Goal: Information Seeking & Learning: Learn about a topic

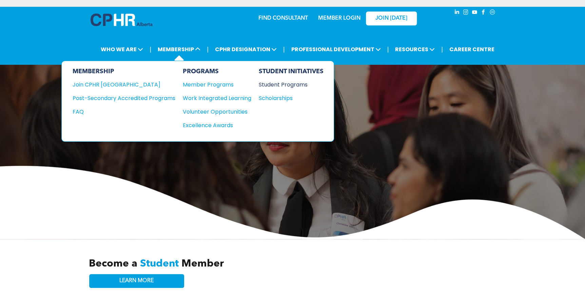
click at [280, 86] on div "Student Programs" at bounding box center [288, 84] width 58 height 8
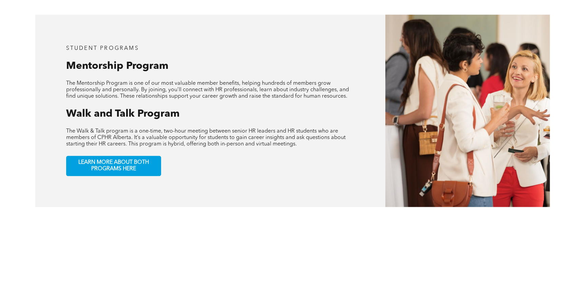
scroll to position [339, 0]
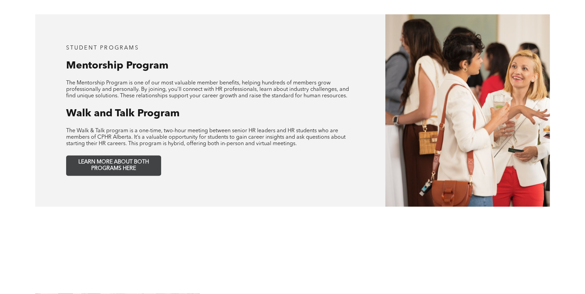
click at [145, 162] on span "LEARN MORE ABOUT BOTH PROGRAMS HERE" at bounding box center [113, 165] width 89 height 13
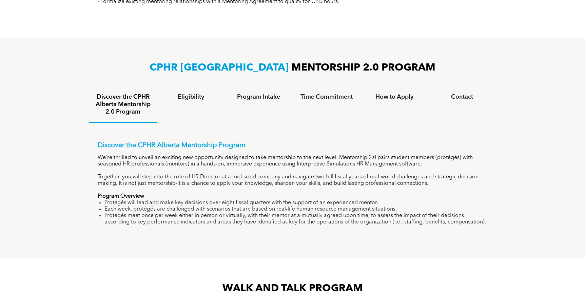
scroll to position [400, 0]
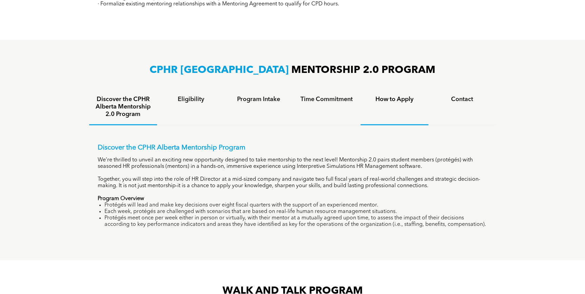
click at [383, 99] on h4 "How to Apply" at bounding box center [394, 99] width 56 height 7
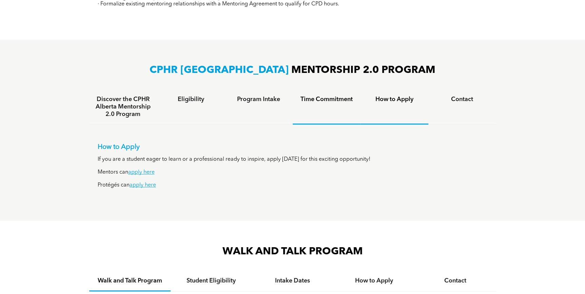
click at [338, 100] on h4 "Time Commitment" at bounding box center [327, 99] width 56 height 7
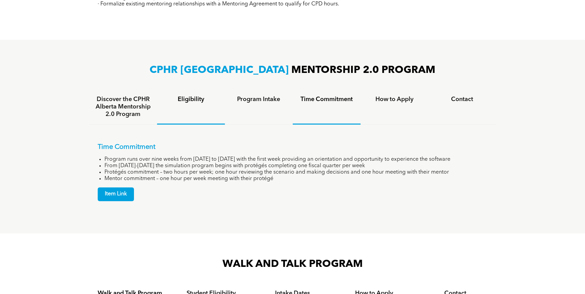
click at [194, 100] on h4 "Eligibility" at bounding box center [191, 99] width 56 height 7
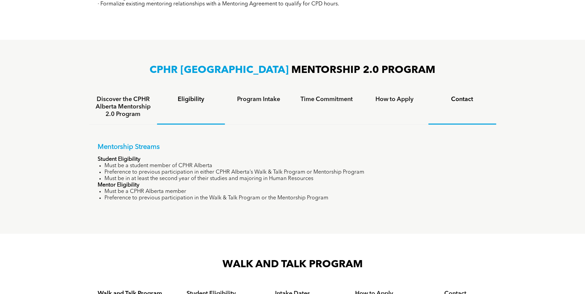
click at [467, 99] on h4 "Contact" at bounding box center [462, 99] width 56 height 7
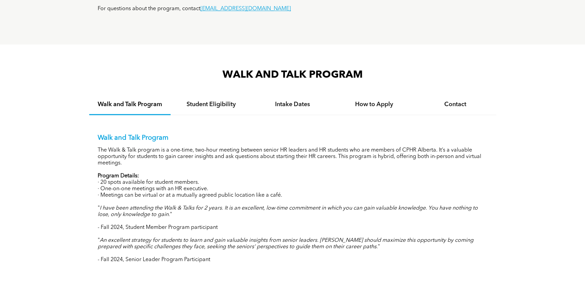
scroll to position [554, 0]
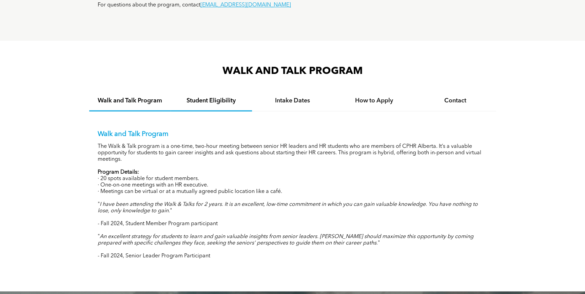
click at [225, 103] on div "Student Eligibility" at bounding box center [210, 100] width 81 height 21
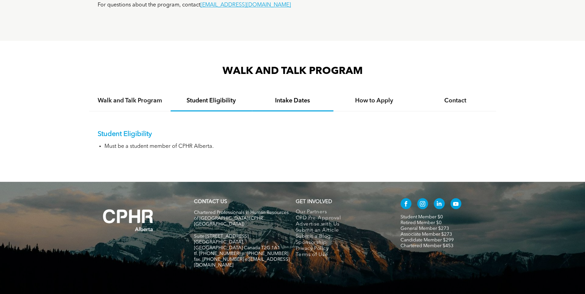
click at [279, 105] on div "Intake Dates" at bounding box center [292, 100] width 81 height 21
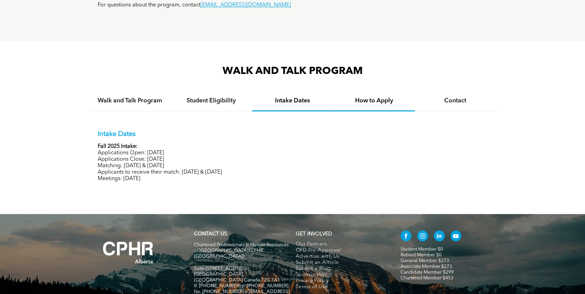
click at [377, 101] on h4 "How to Apply" at bounding box center [373, 100] width 69 height 7
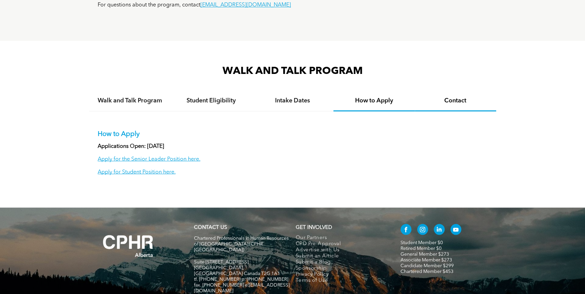
click at [451, 99] on h4 "Contact" at bounding box center [455, 100] width 69 height 7
